Goal: Transaction & Acquisition: Purchase product/service

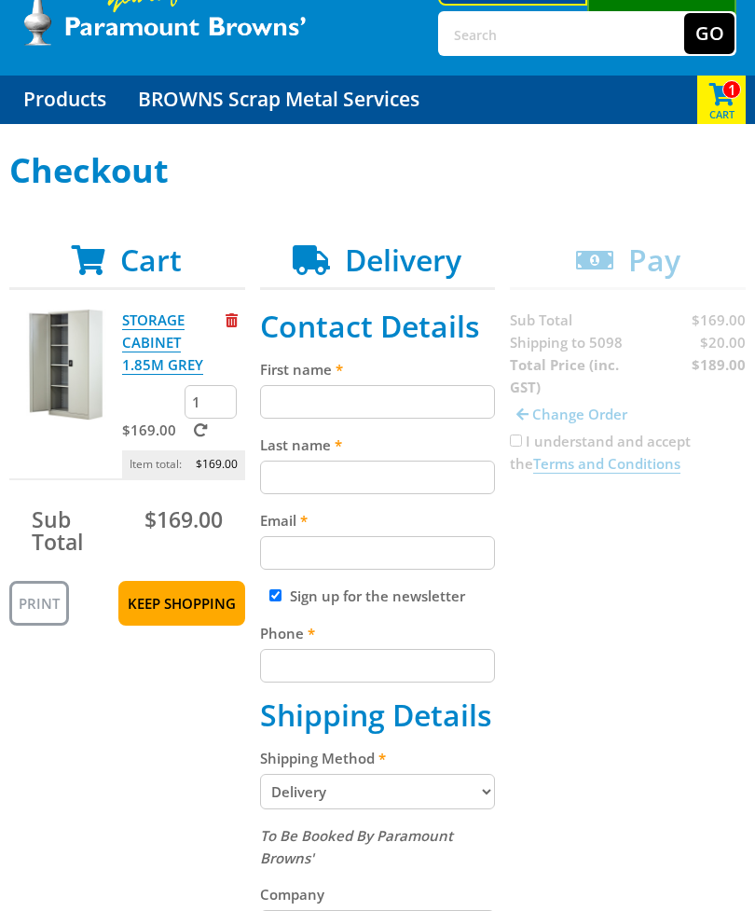
scroll to position [99, 0]
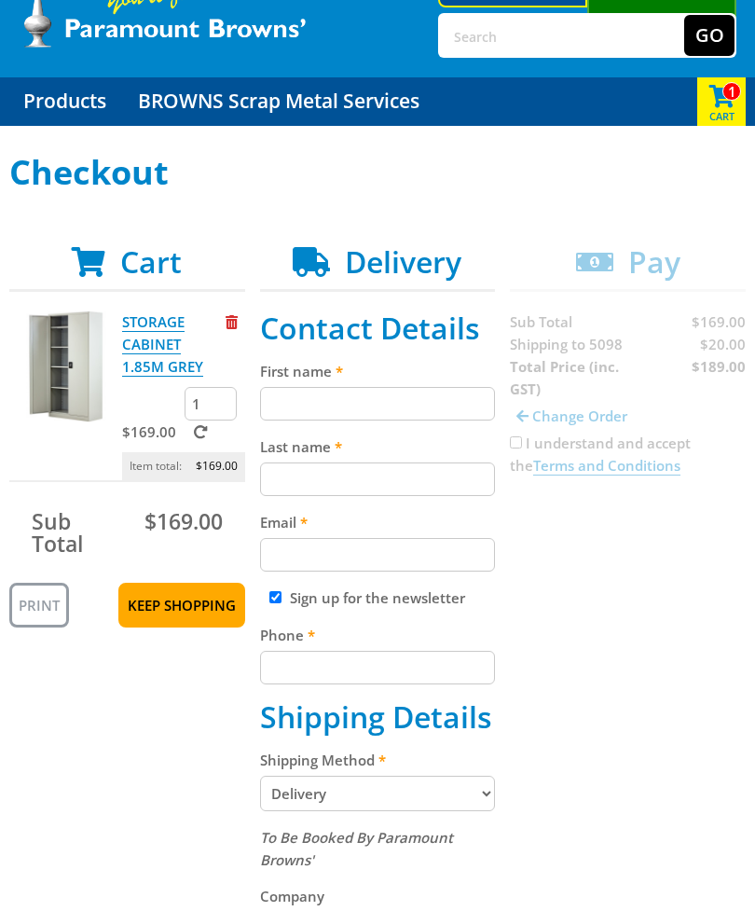
click at [296, 404] on input "First name" at bounding box center [378, 404] width 236 height 34
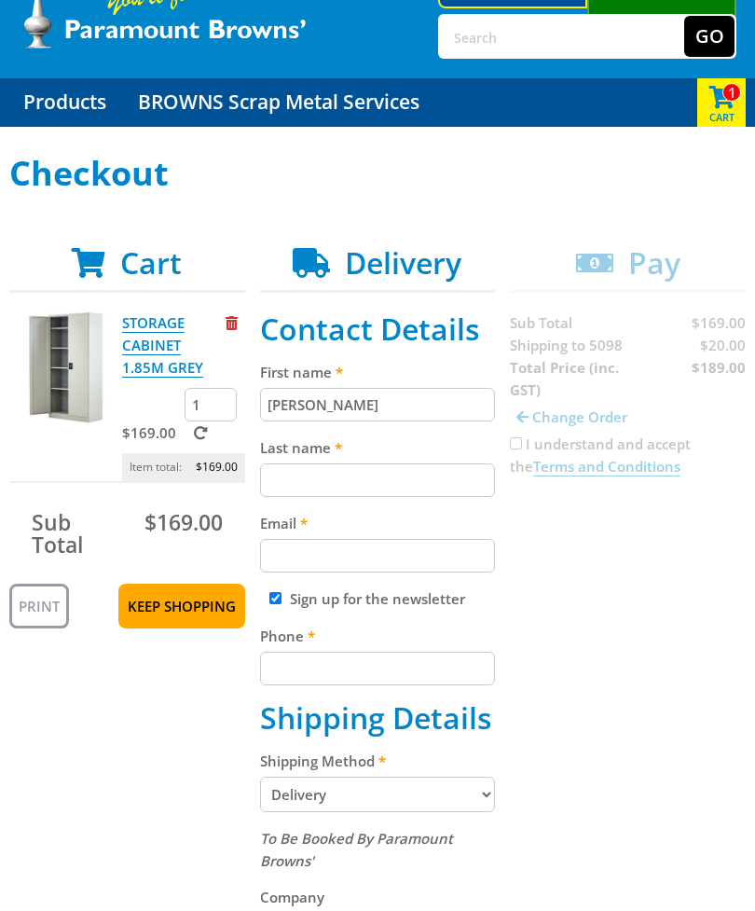
type input "Ron"
click at [284, 484] on input "Last name" at bounding box center [378, 480] width 236 height 34
type input "Bateman"
click at [290, 559] on input "Email" at bounding box center [378, 556] width 236 height 34
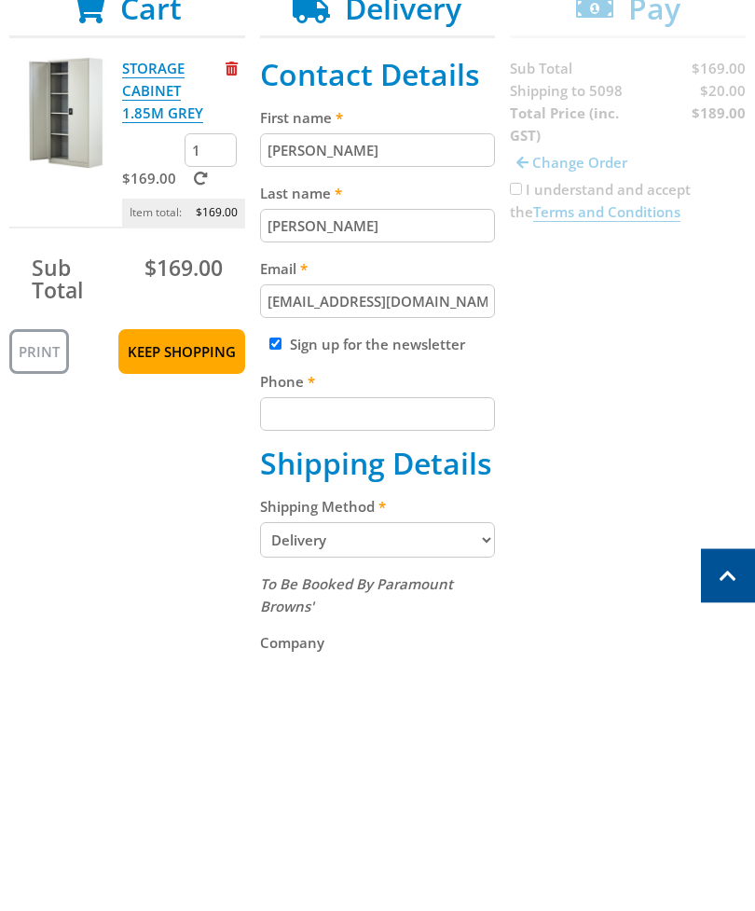
type input "kerondi@bigpond.com"
click at [752, 499] on div "Checkout Cart STORAGE CABINET 1.85M GREY $169.00 1 Item total: $169.00 Sub Tota…" at bounding box center [377, 807] width 755 height 1305
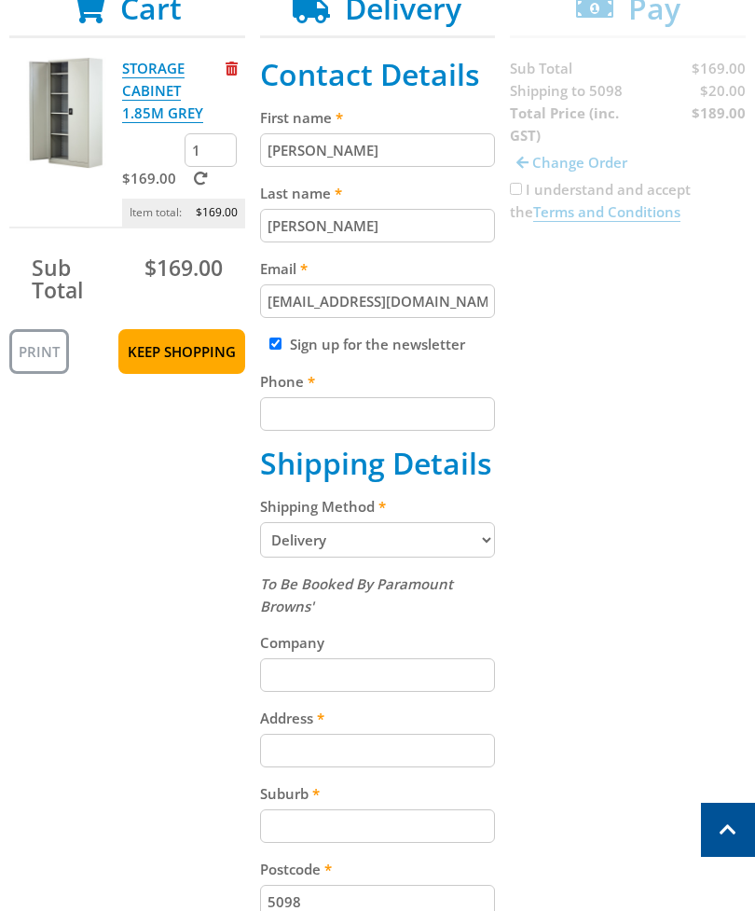
click at [289, 422] on input "Phone" at bounding box center [378, 414] width 236 height 34
click at [282, 344] on input "Sign up for the newsletter" at bounding box center [275, 343] width 12 height 12
checkbox input "false"
click at [290, 425] on input "Phone" at bounding box center [378, 414] width 236 height 34
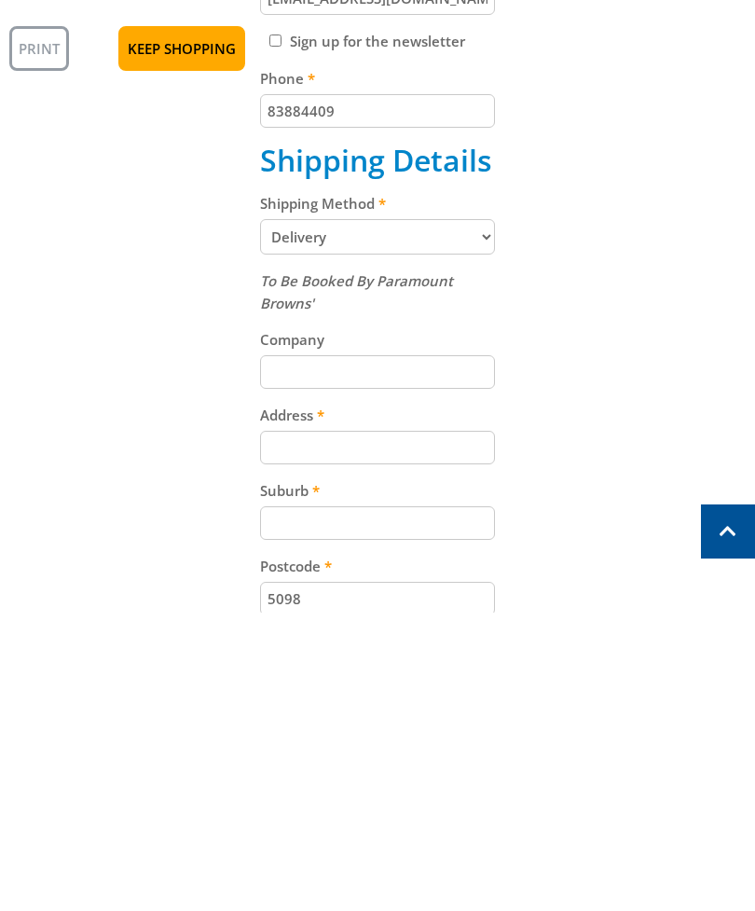
scroll to position [359, 0]
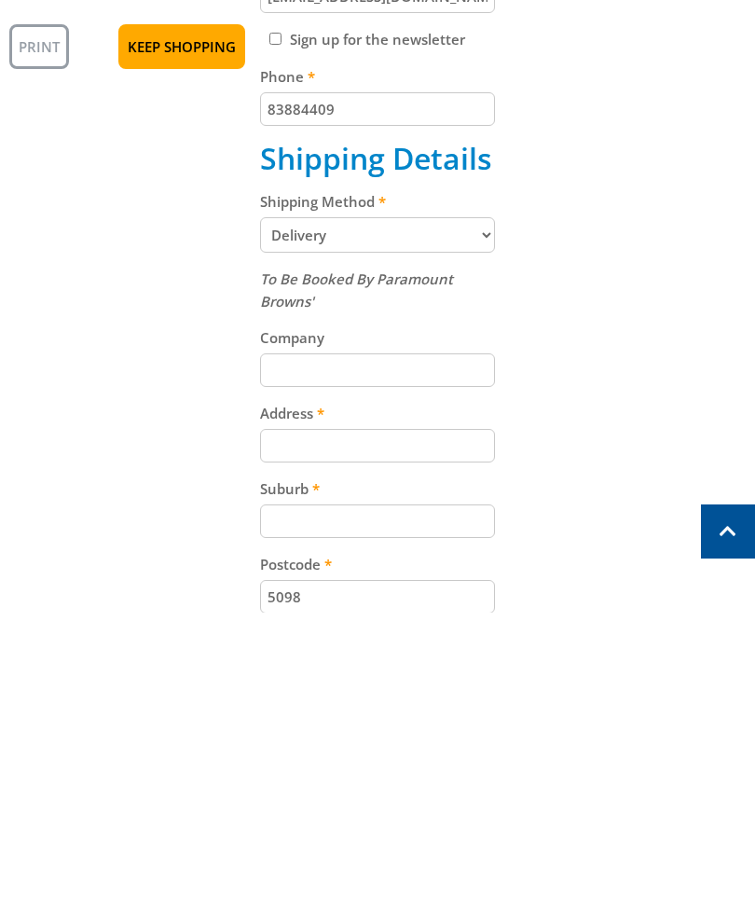
type input "83884409"
click at [294, 727] on input "Address" at bounding box center [378, 744] width 236 height 34
type input "Unit 144 The Elms 44-68 Homestead Ave"
click at [291, 803] on input "Suburb" at bounding box center [378, 820] width 236 height 34
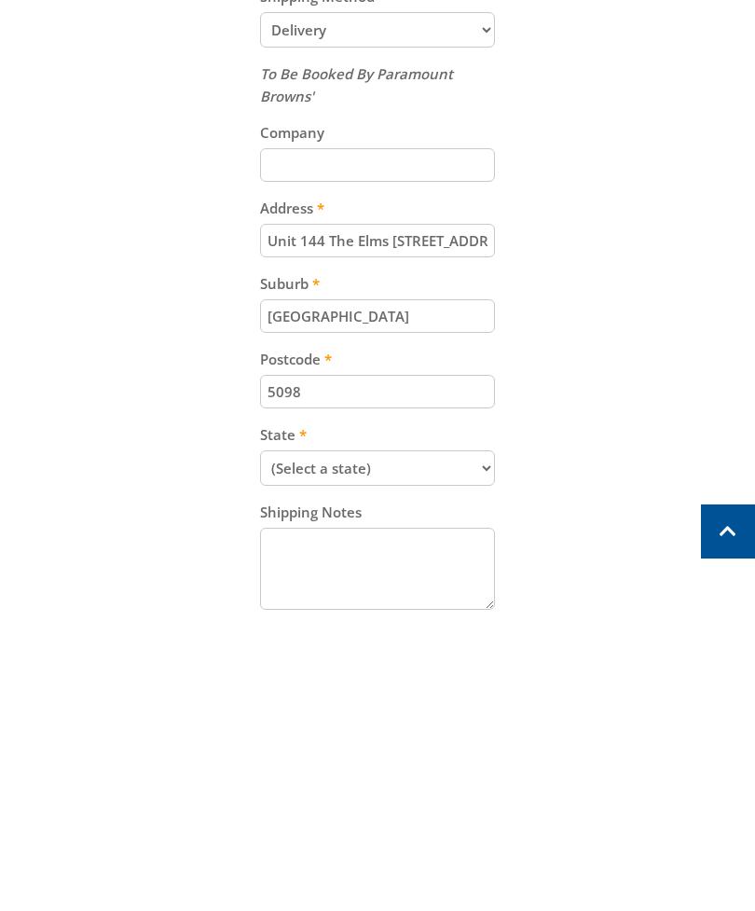
scroll to position [565, 0]
type input "Walkley Heights"
click at [491, 748] on select "(Select a state) South Australia Victoria New South Wales Queensland Western Au…" at bounding box center [378, 765] width 236 height 35
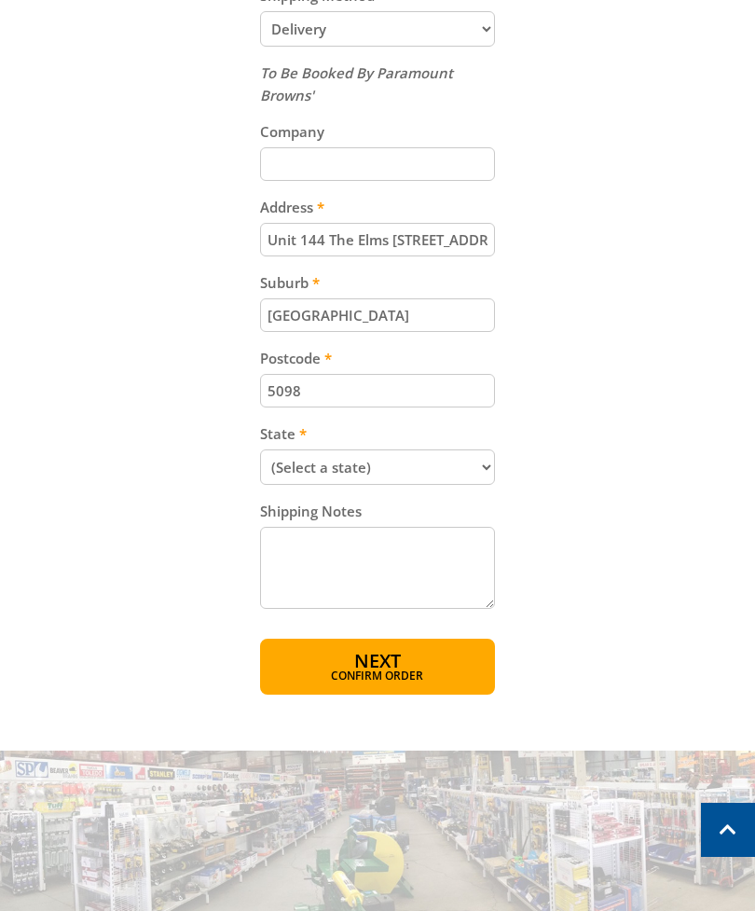
select select "SA"
click at [408, 670] on span "Confirm order" at bounding box center [378, 675] width 156 height 11
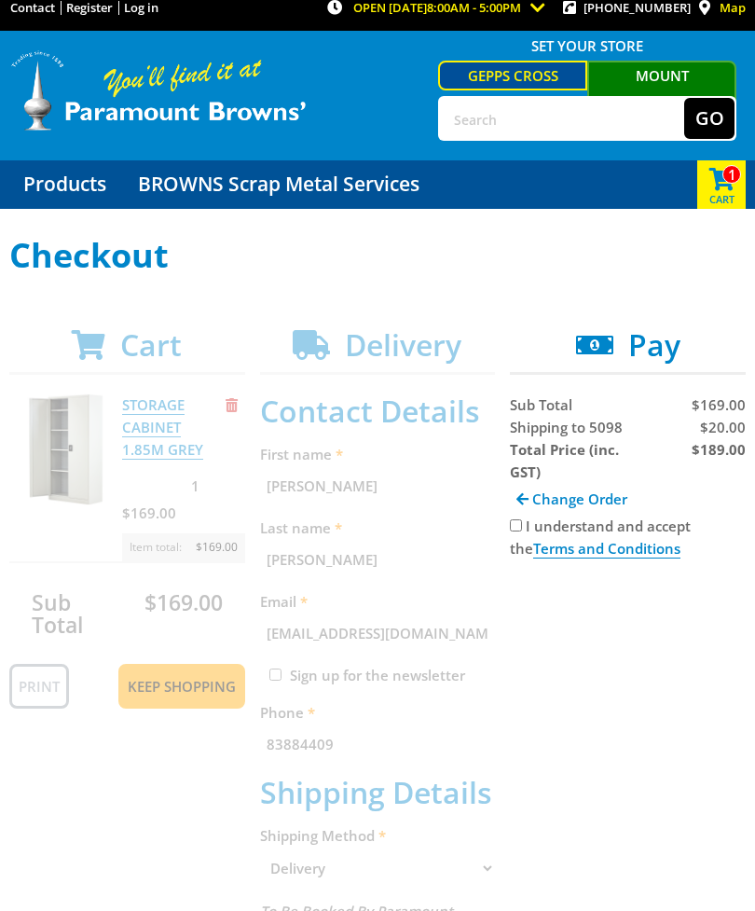
scroll to position [16, 0]
click at [521, 531] on input "I understand and accept the Terms and Conditions" at bounding box center [516, 525] width 12 height 12
checkbox input "true"
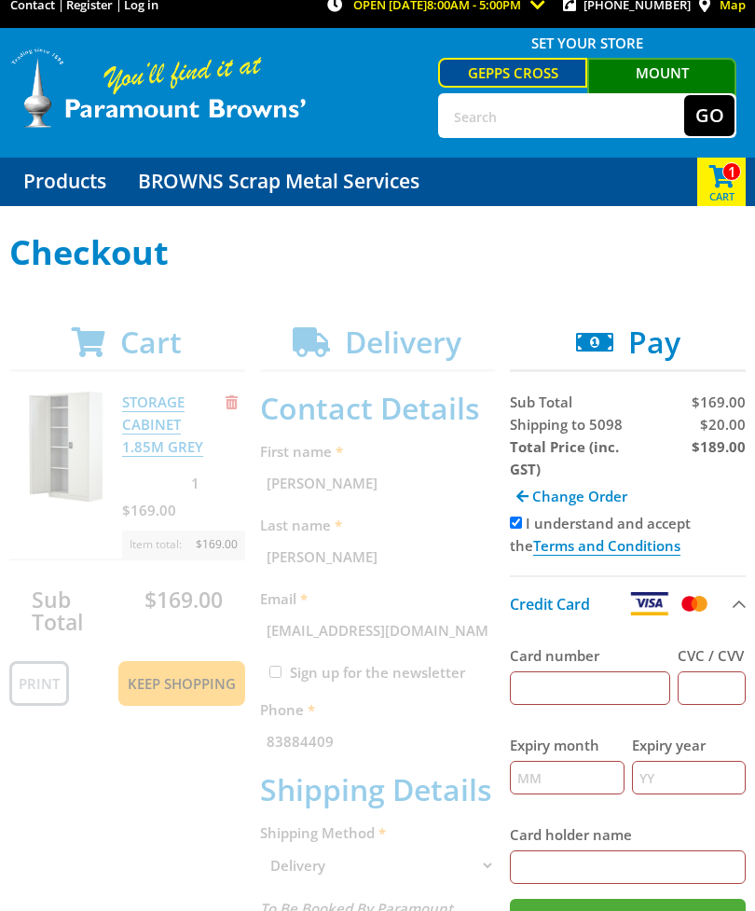
scroll to position [31, 0]
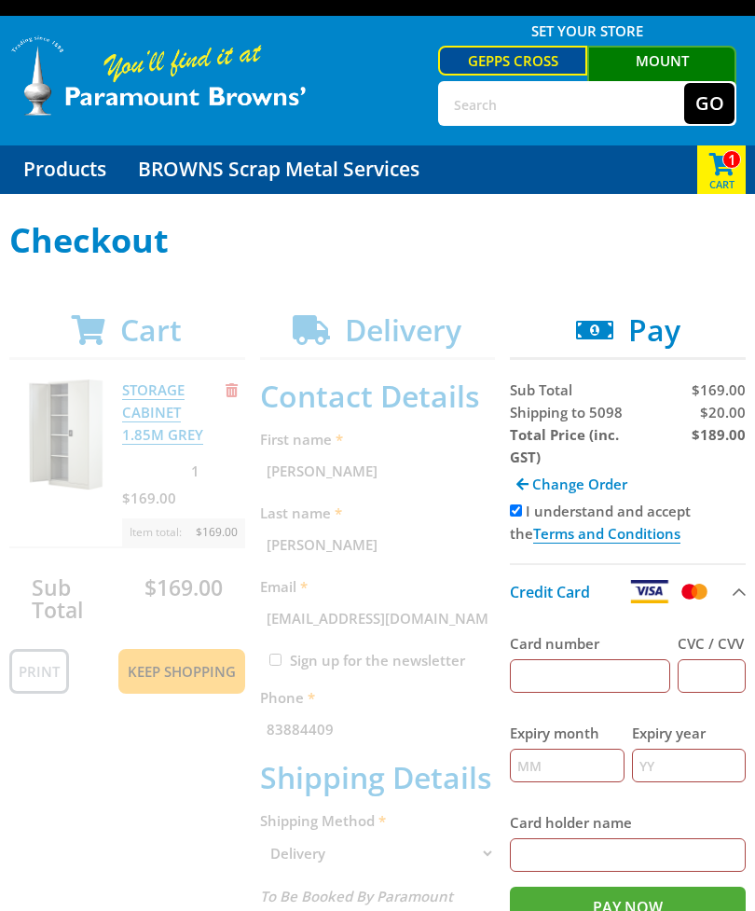
click at [544, 674] on input "Card number" at bounding box center [590, 676] width 160 height 34
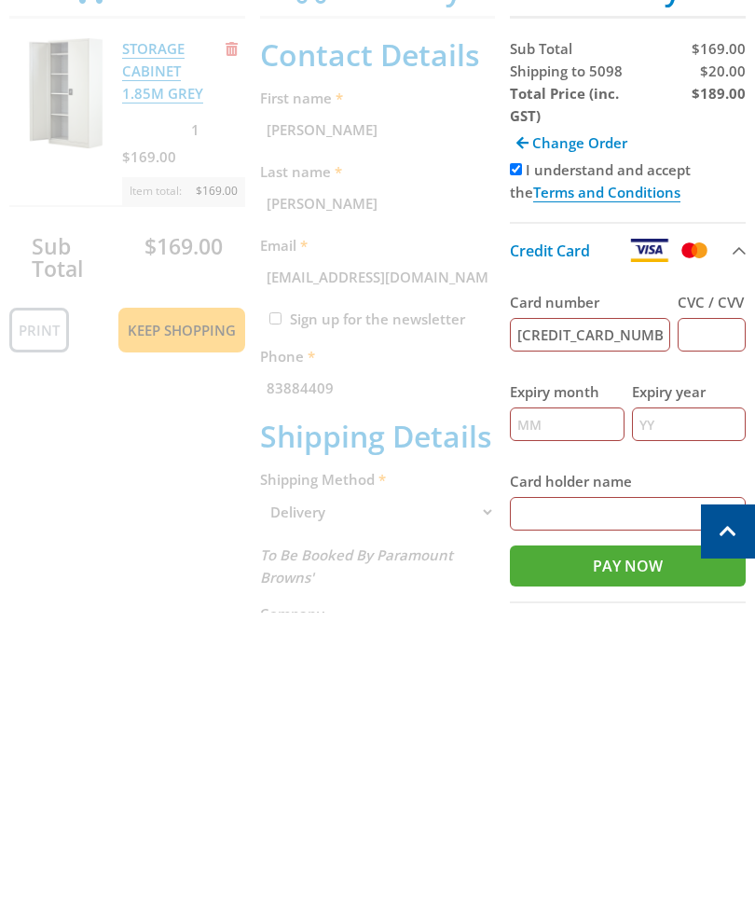
scroll to position [75, 0]
type input "5188401000617749"
click at [708, 615] on input "CVC / CVV" at bounding box center [712, 632] width 68 height 34
type input "513"
click at [552, 705] on input "Expiry month" at bounding box center [567, 722] width 114 height 34
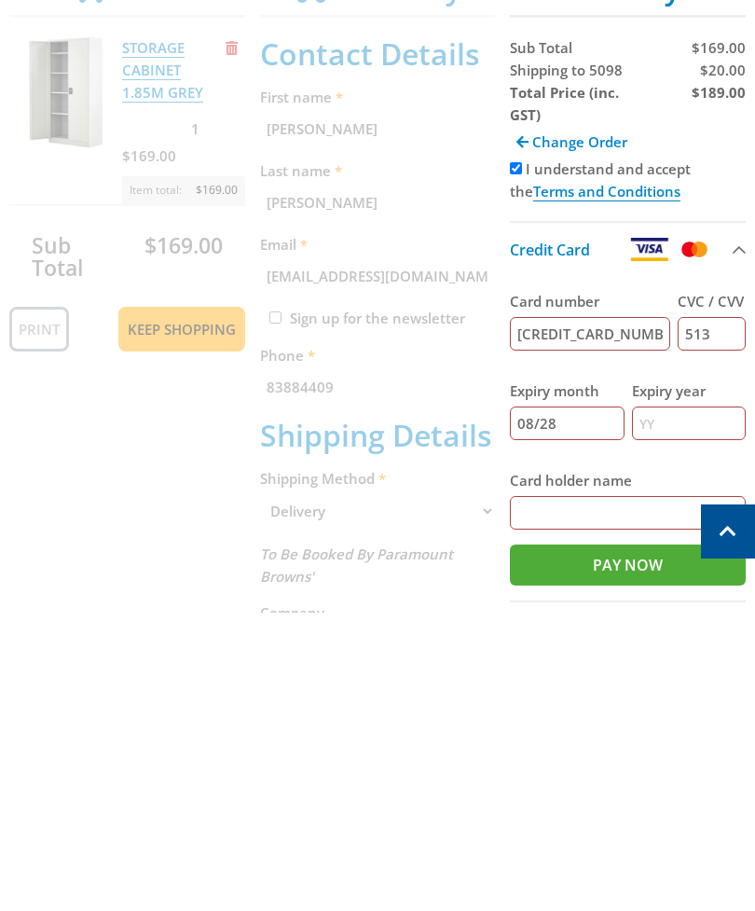
click at [665, 705] on input "Expiry year" at bounding box center [689, 722] width 114 height 34
click at [602, 705] on input "08/28" at bounding box center [567, 722] width 114 height 34
type input "08"
click at [682, 705] on input "Expiry year" at bounding box center [689, 722] width 114 height 34
type input "28"
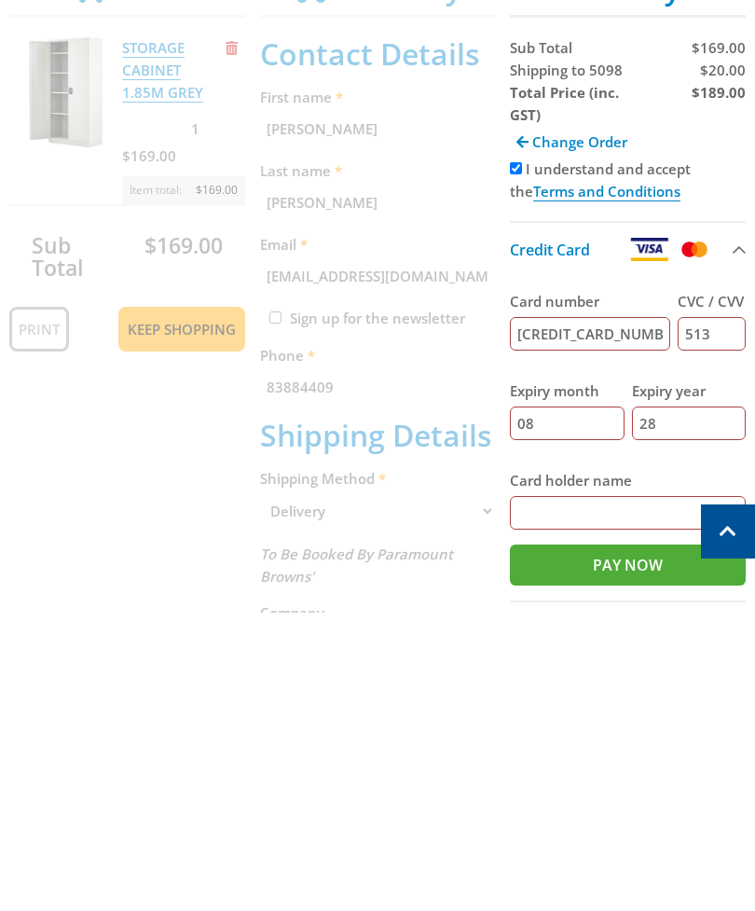
click at [539, 794] on input "Card holder name" at bounding box center [628, 811] width 236 height 34
type input "R C Bateman"
click at [651, 843] on input "Pay Now" at bounding box center [628, 863] width 236 height 41
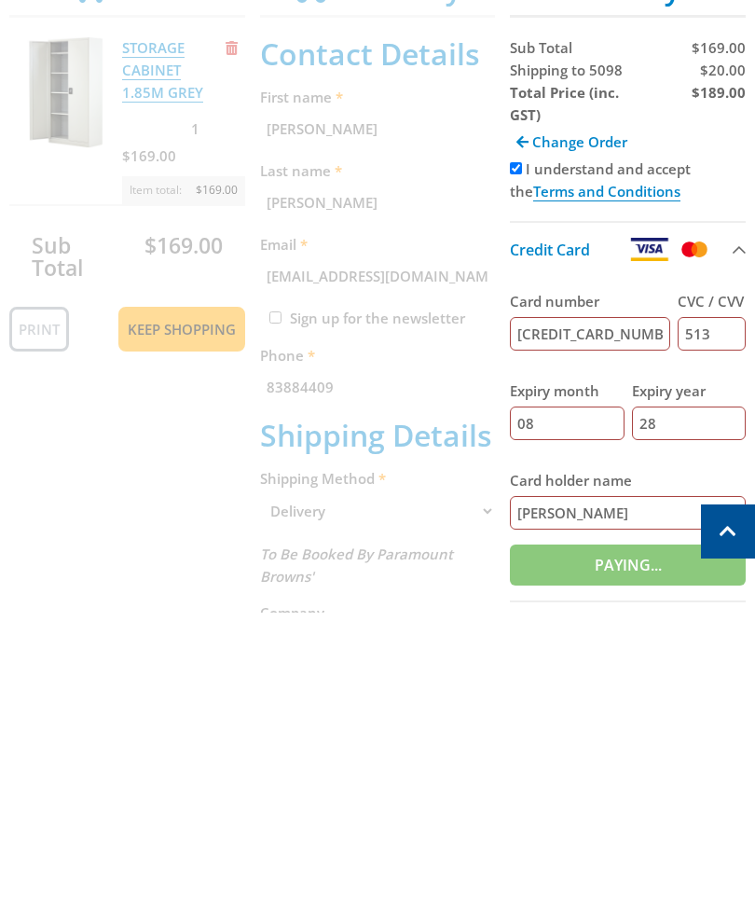
type input "Paying..."
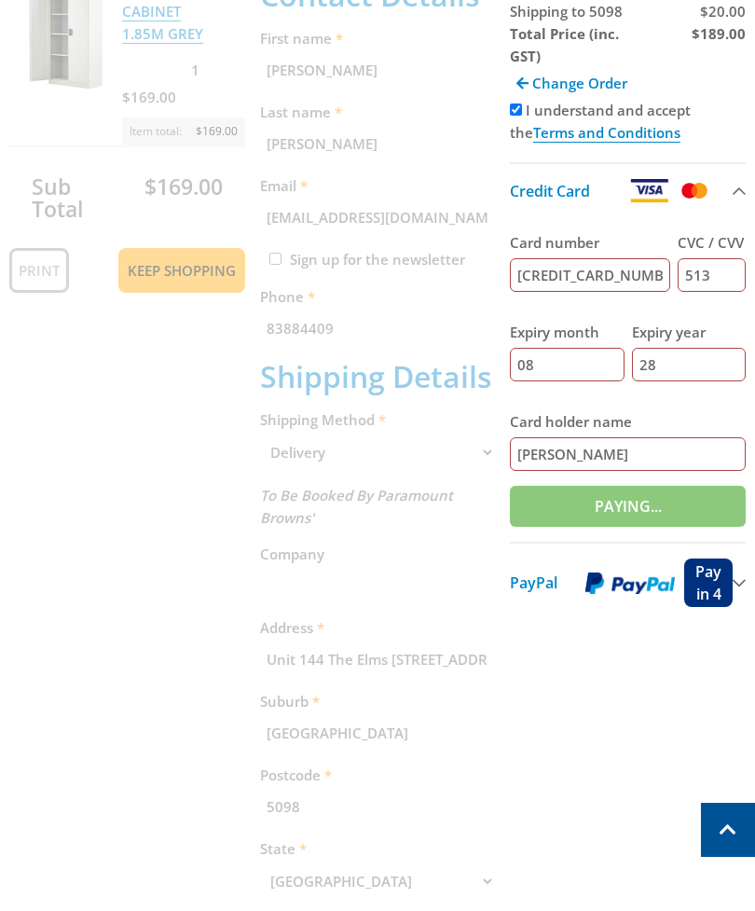
scroll to position [433, 0]
